Goal: Navigation & Orientation: Go to known website

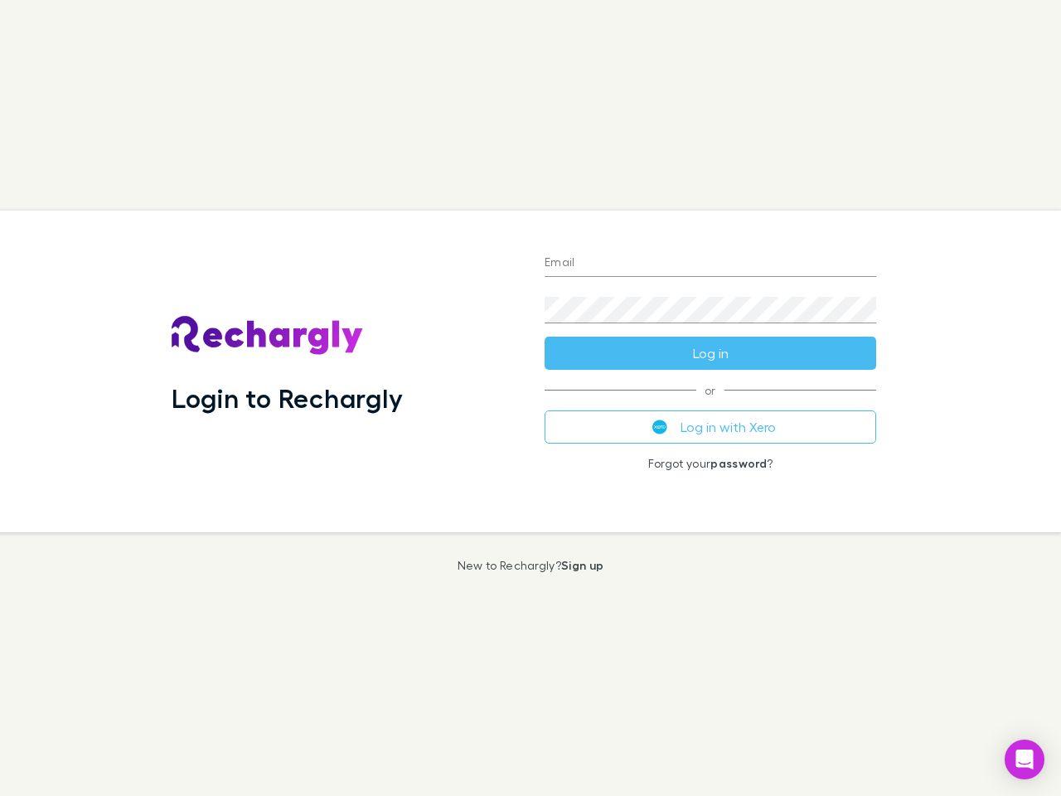
click at [531, 398] on div "Login to Rechargly" at bounding box center [344, 372] width 373 height 322
click at [711, 264] on input "Email" at bounding box center [711, 263] width 332 height 27
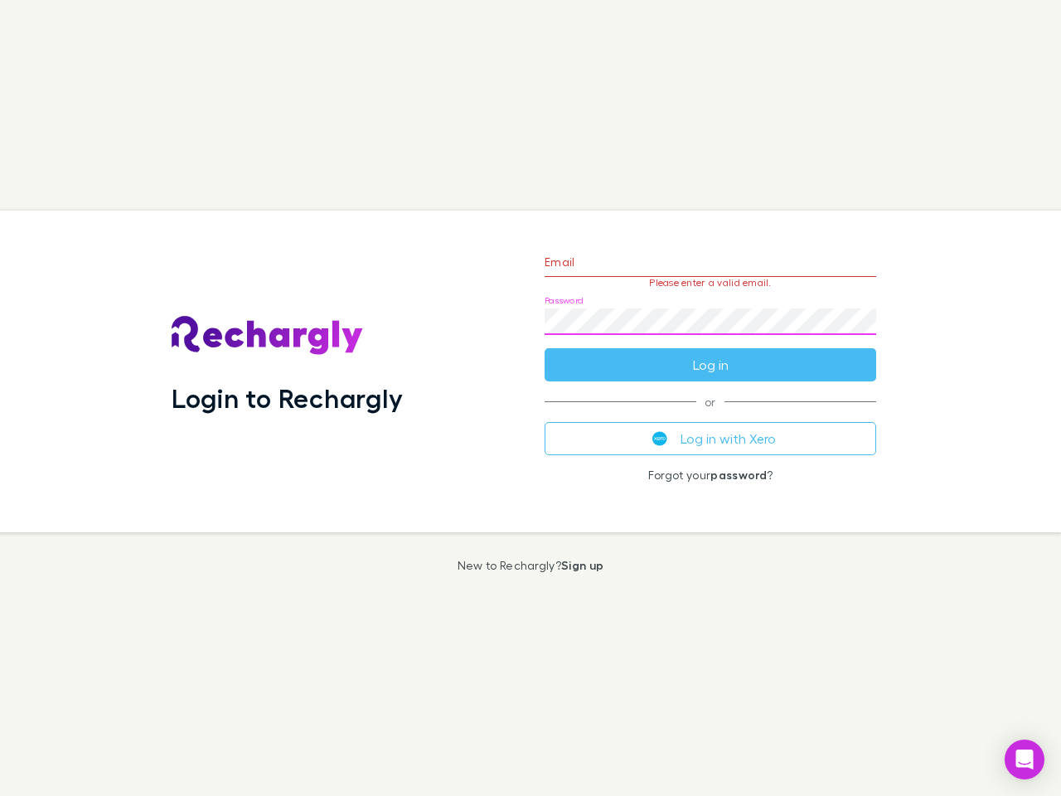
click at [711, 353] on form "Email Please enter a valid email. Password Log in" at bounding box center [711, 309] width 332 height 144
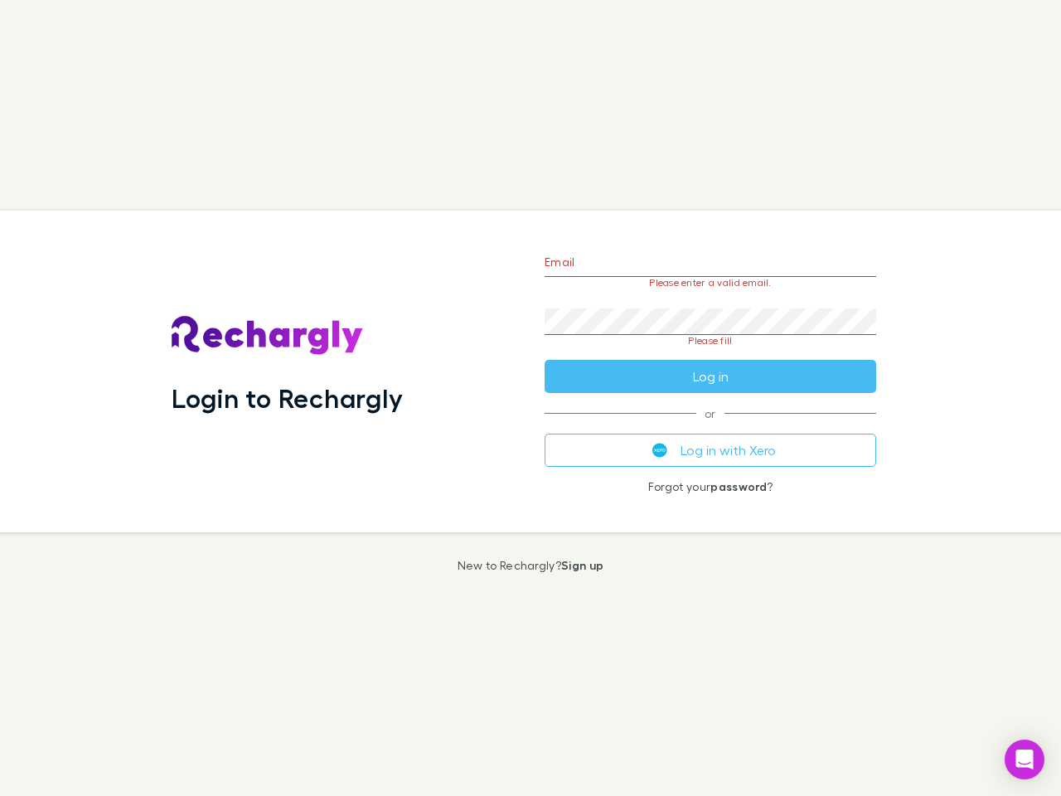
click at [711, 427] on div "Email Please enter a valid email. Password Please fill Log in or Log in with Xe…" at bounding box center [711, 372] width 358 height 322
click at [1025, 760] on icon "Open Intercom Messenger" at bounding box center [1025, 760] width 17 height 20
